Goal: Navigation & Orientation: Find specific page/section

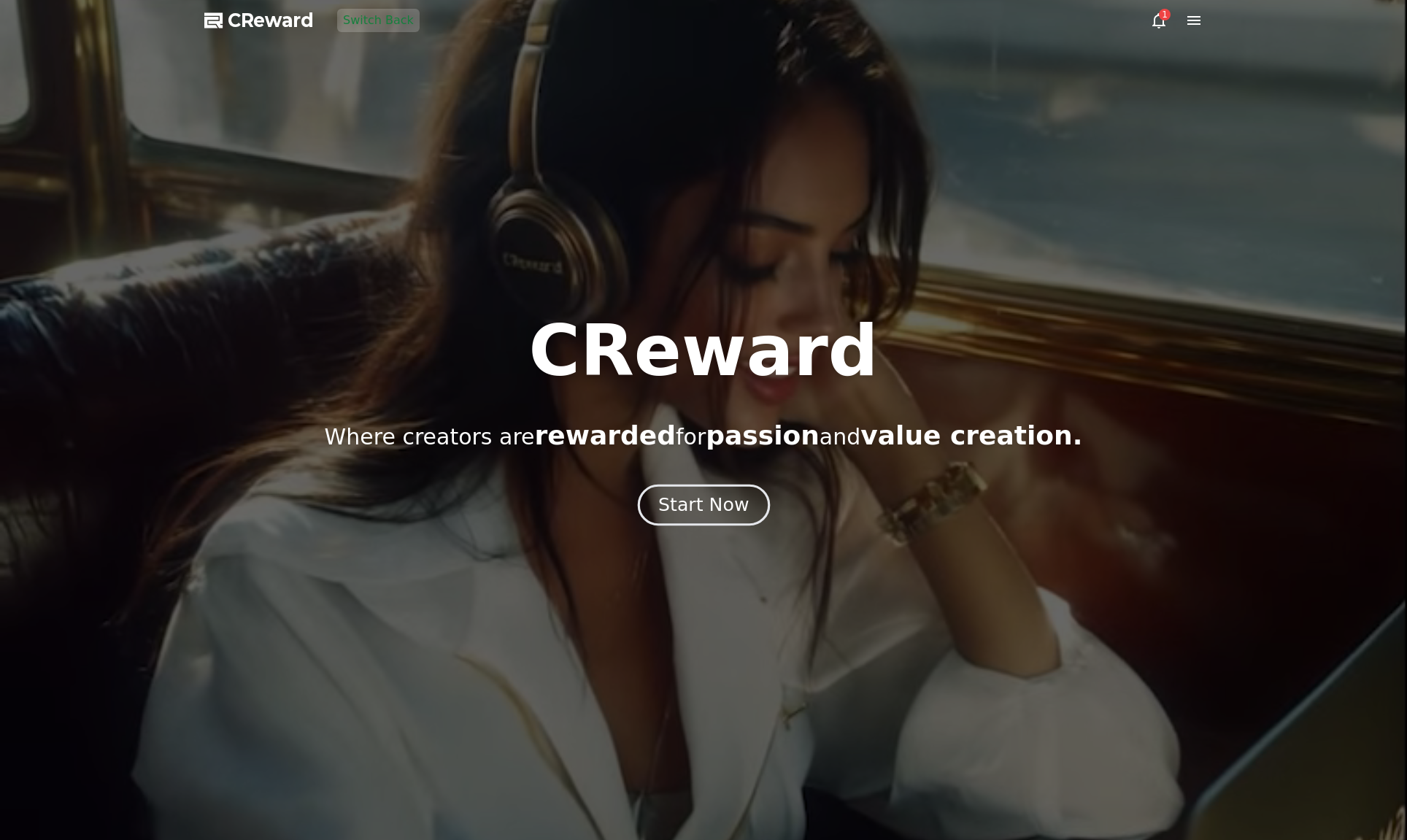
click at [696, 505] on div "Start Now" at bounding box center [703, 505] width 90 height 25
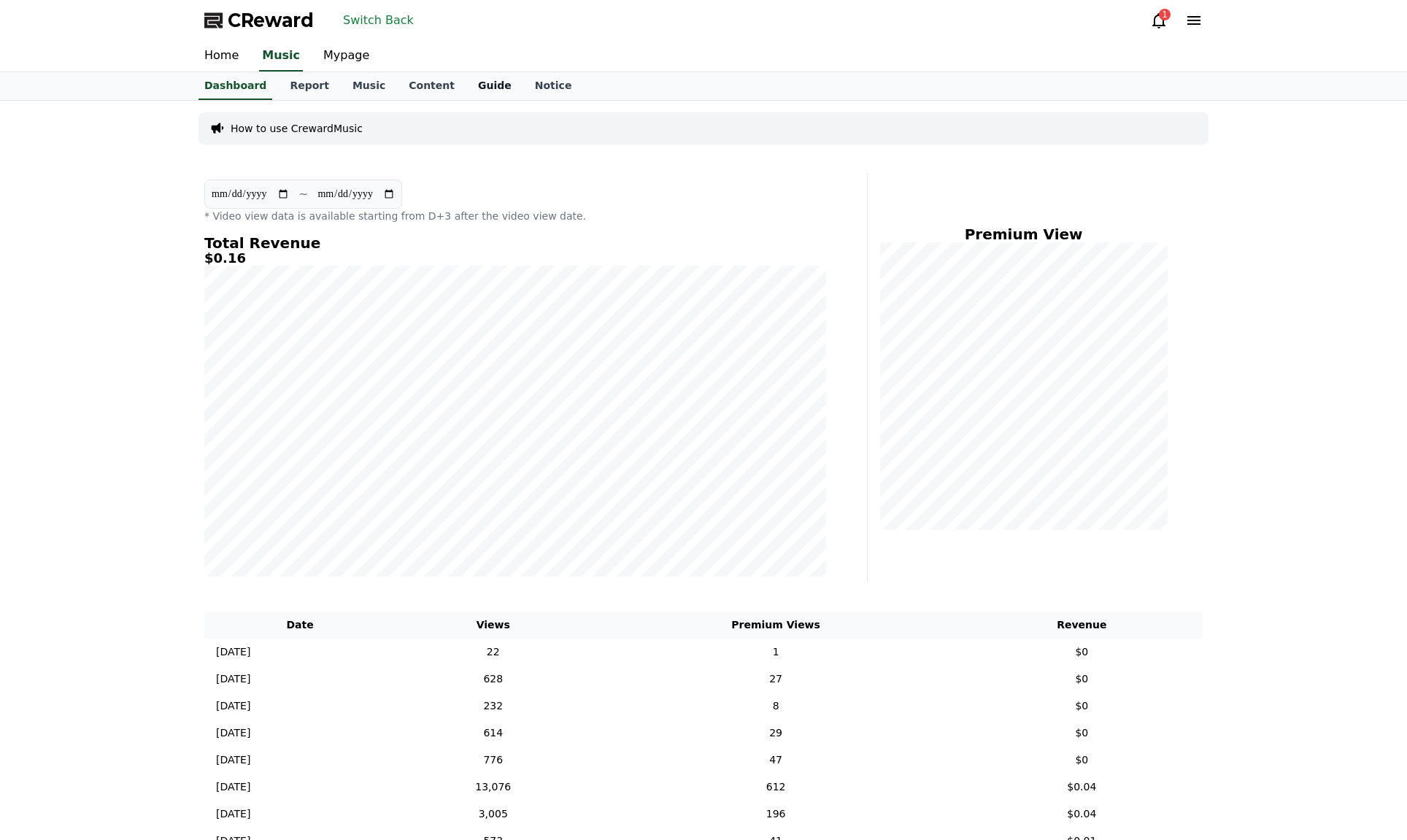
click at [466, 84] on link "Guide" at bounding box center [495, 85] width 57 height 27
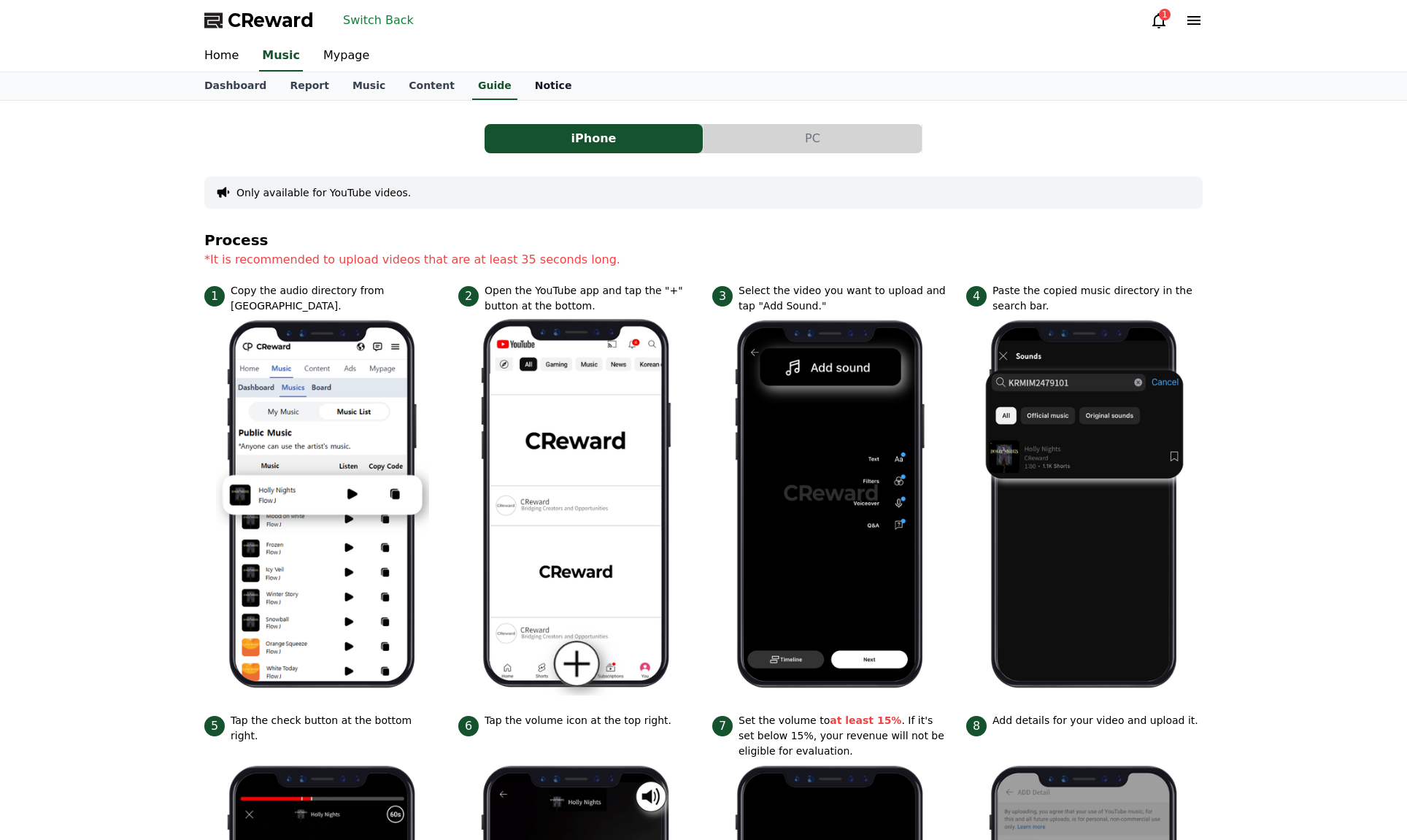
click at [523, 84] on link "Notice" at bounding box center [554, 85] width 61 height 27
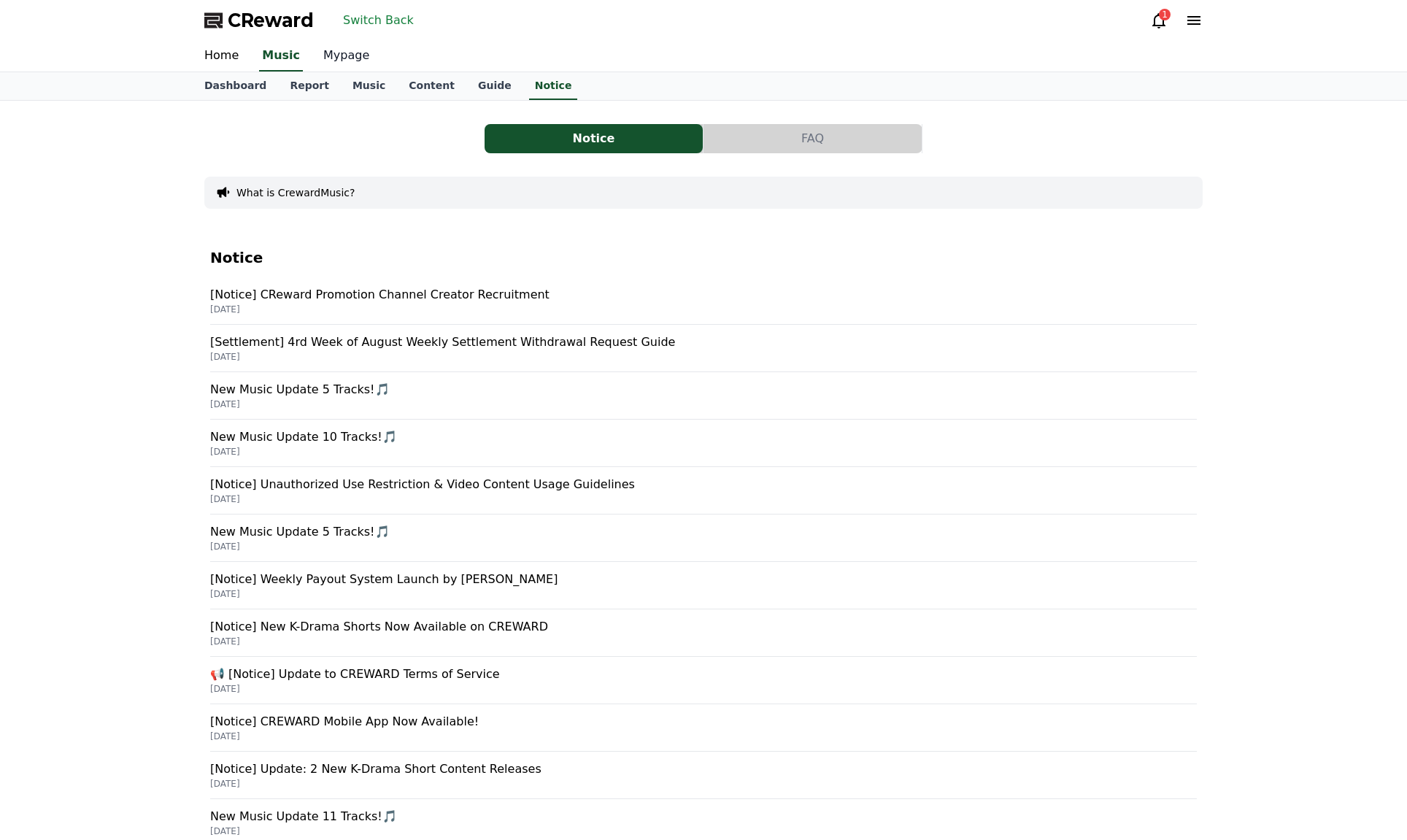
click at [338, 53] on link "Mypage" at bounding box center [346, 56] width 69 height 30
select select "**********"
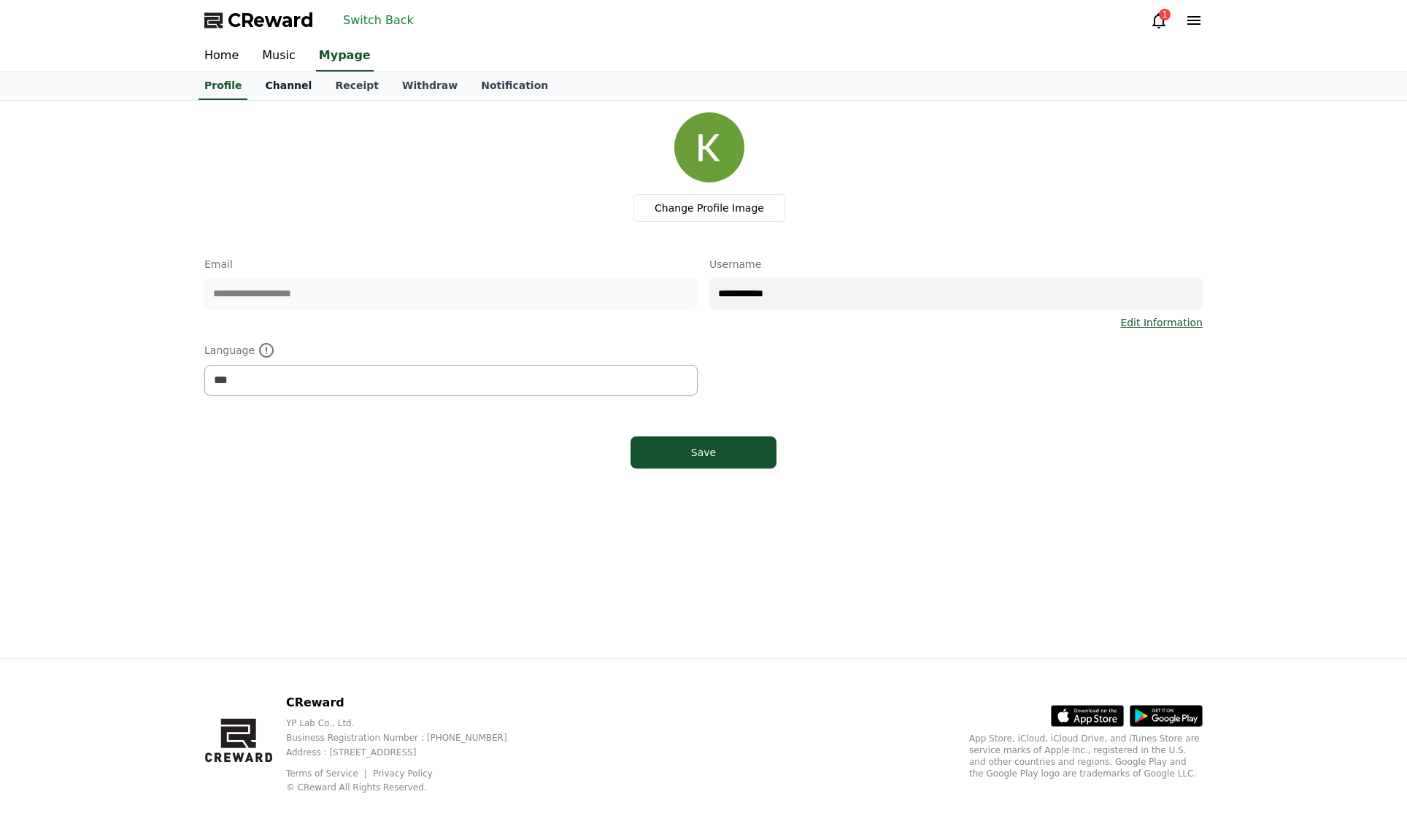
click at [297, 88] on link "Channel" at bounding box center [288, 85] width 70 height 27
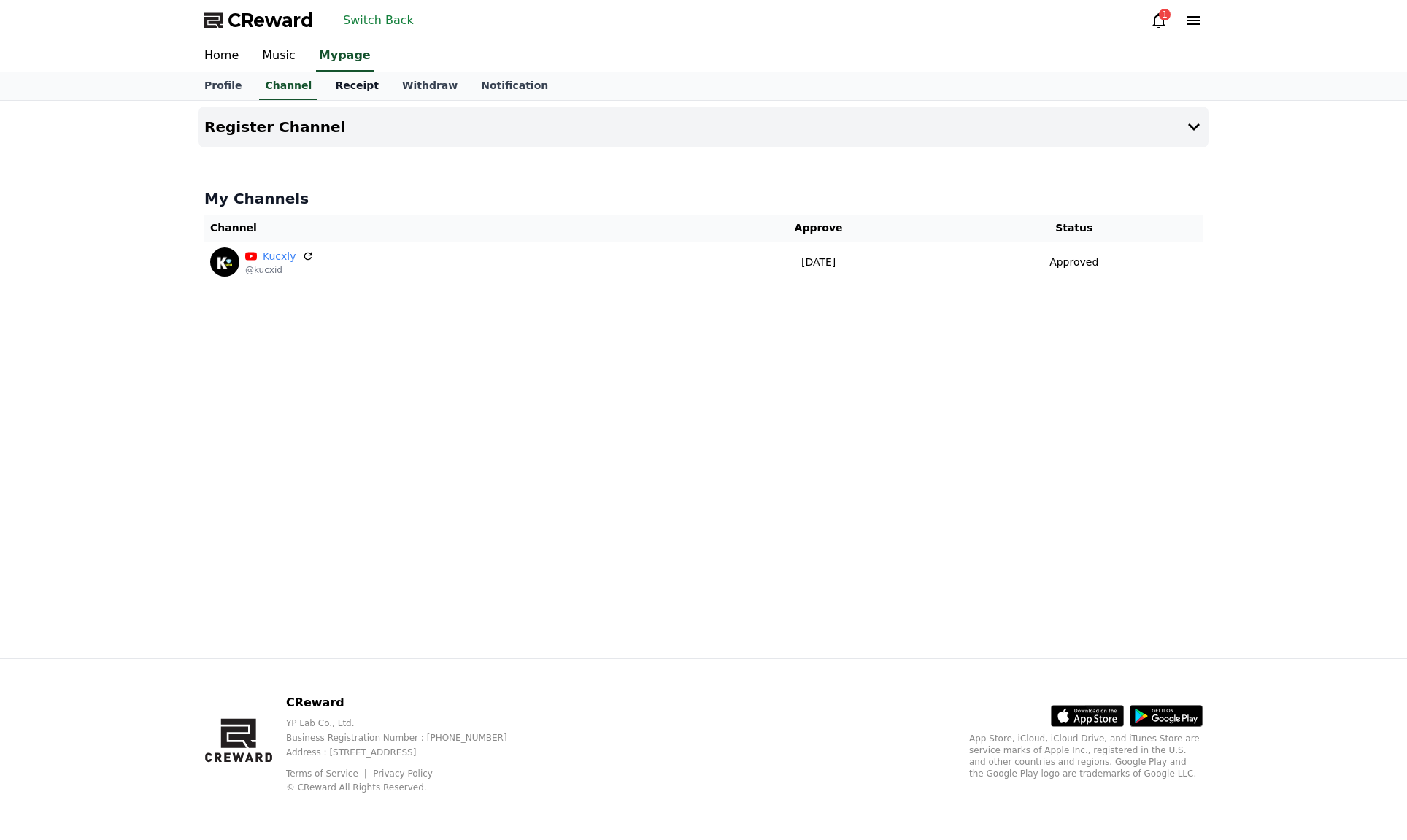
click at [340, 87] on link "Receipt" at bounding box center [356, 85] width 67 height 27
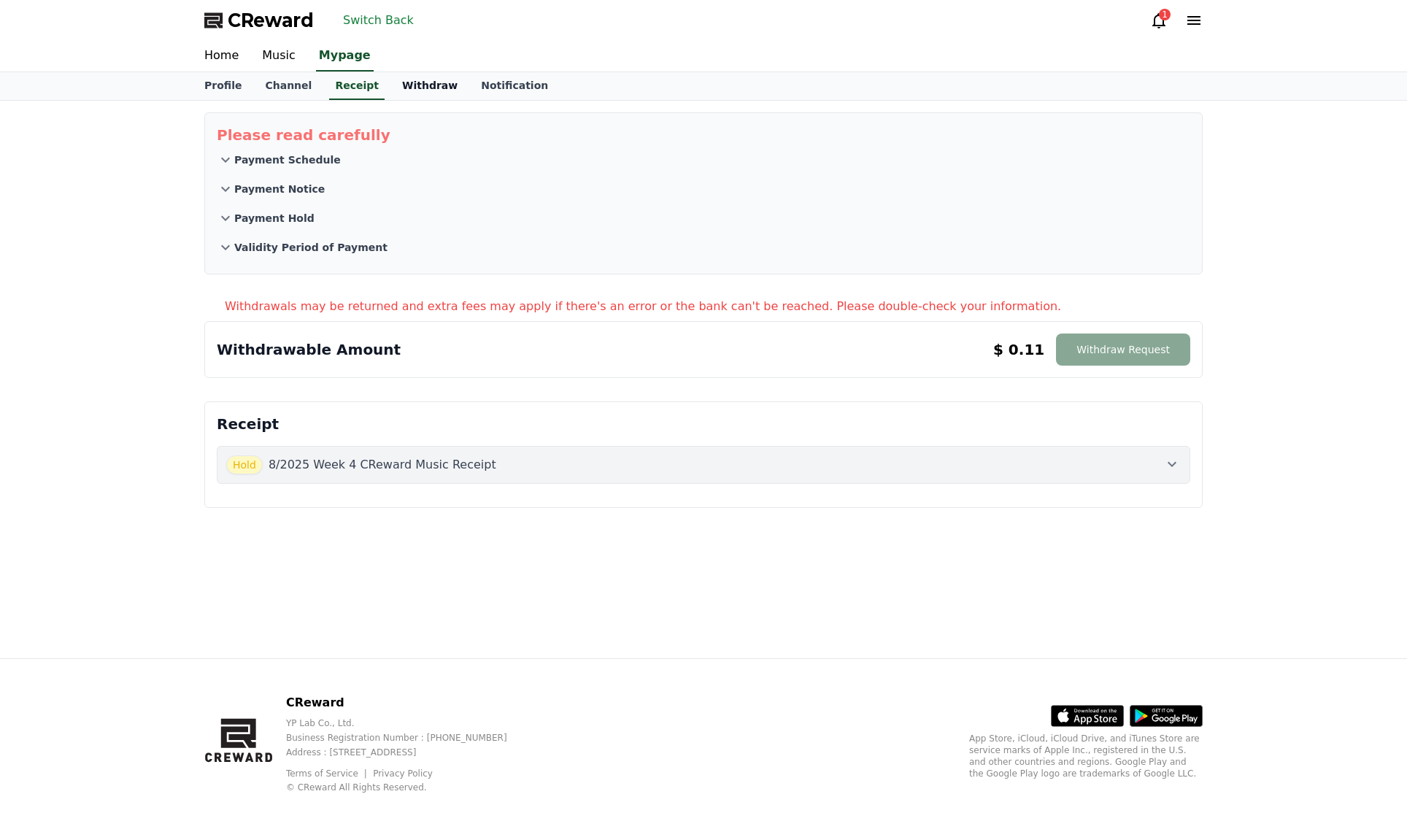
click at [397, 89] on link "Withdraw" at bounding box center [429, 85] width 79 height 27
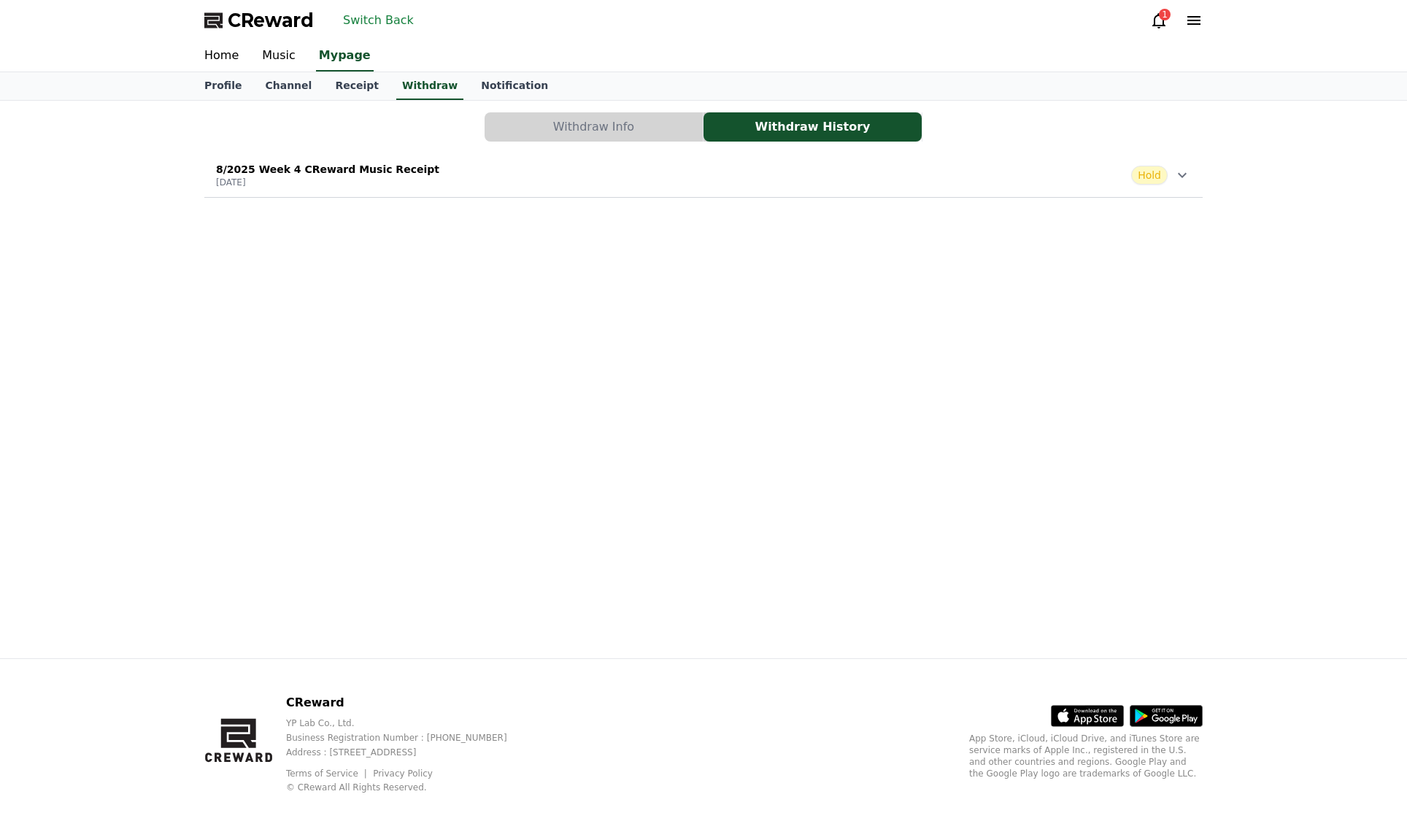
click at [515, 128] on button "Withdraw Info" at bounding box center [594, 127] width 218 height 29
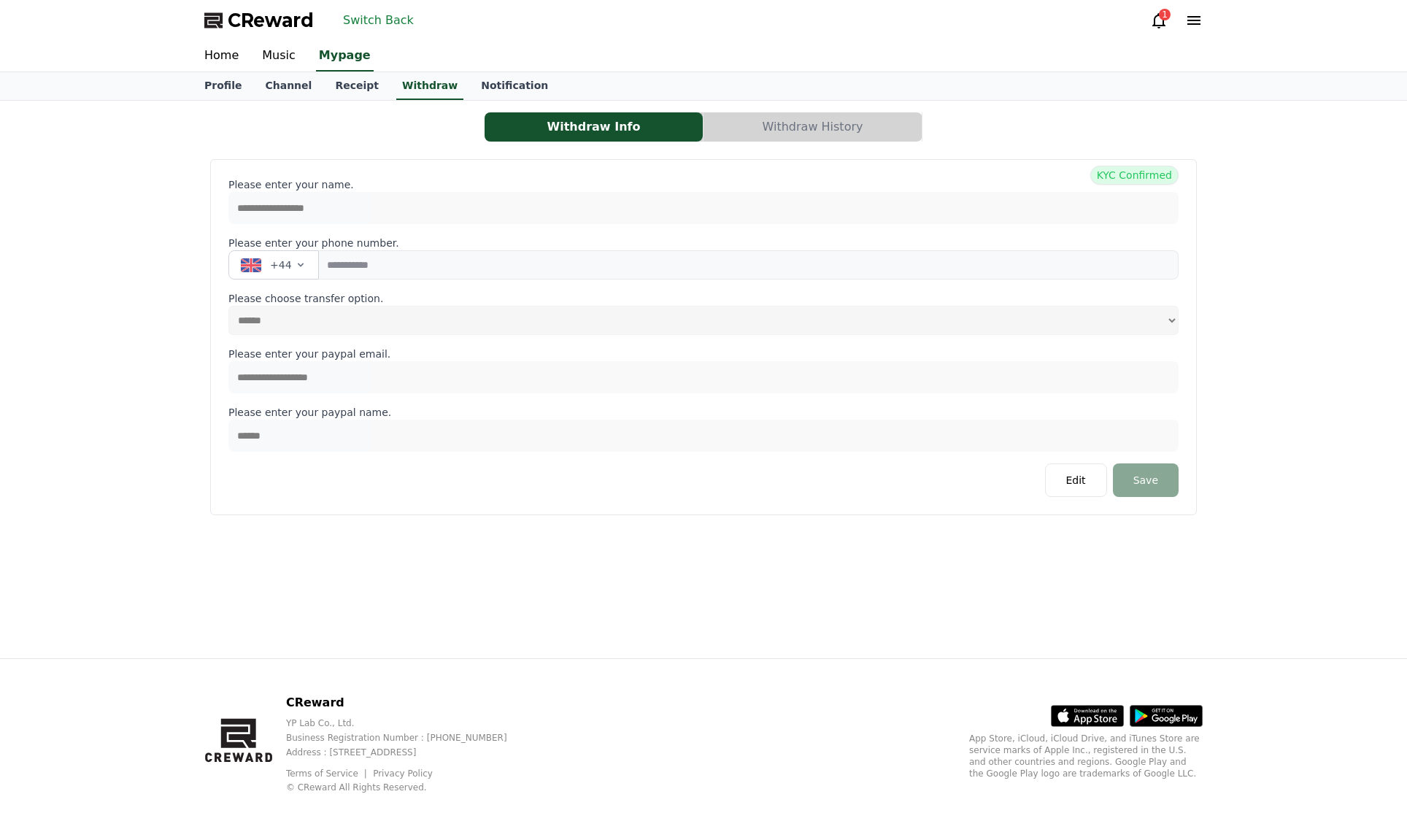
drag, startPoint x: 521, startPoint y: 40, endPoint x: 537, endPoint y: 41, distance: 16.0
click at [525, 40] on div "CReward Switch Back 1" at bounding box center [704, 20] width 1022 height 41
